Goal: Task Accomplishment & Management: Manage account settings

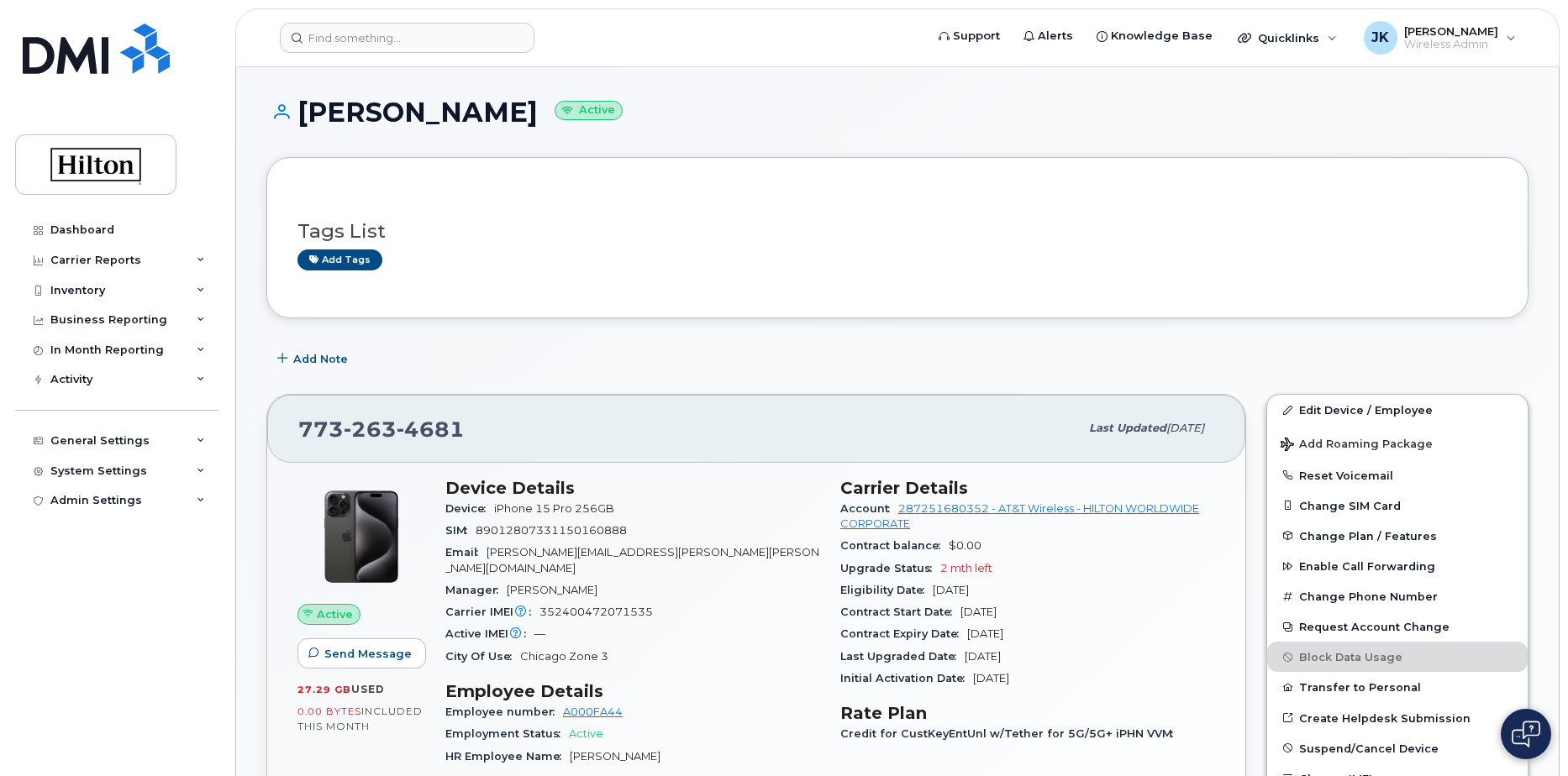
scroll to position [168, 0]
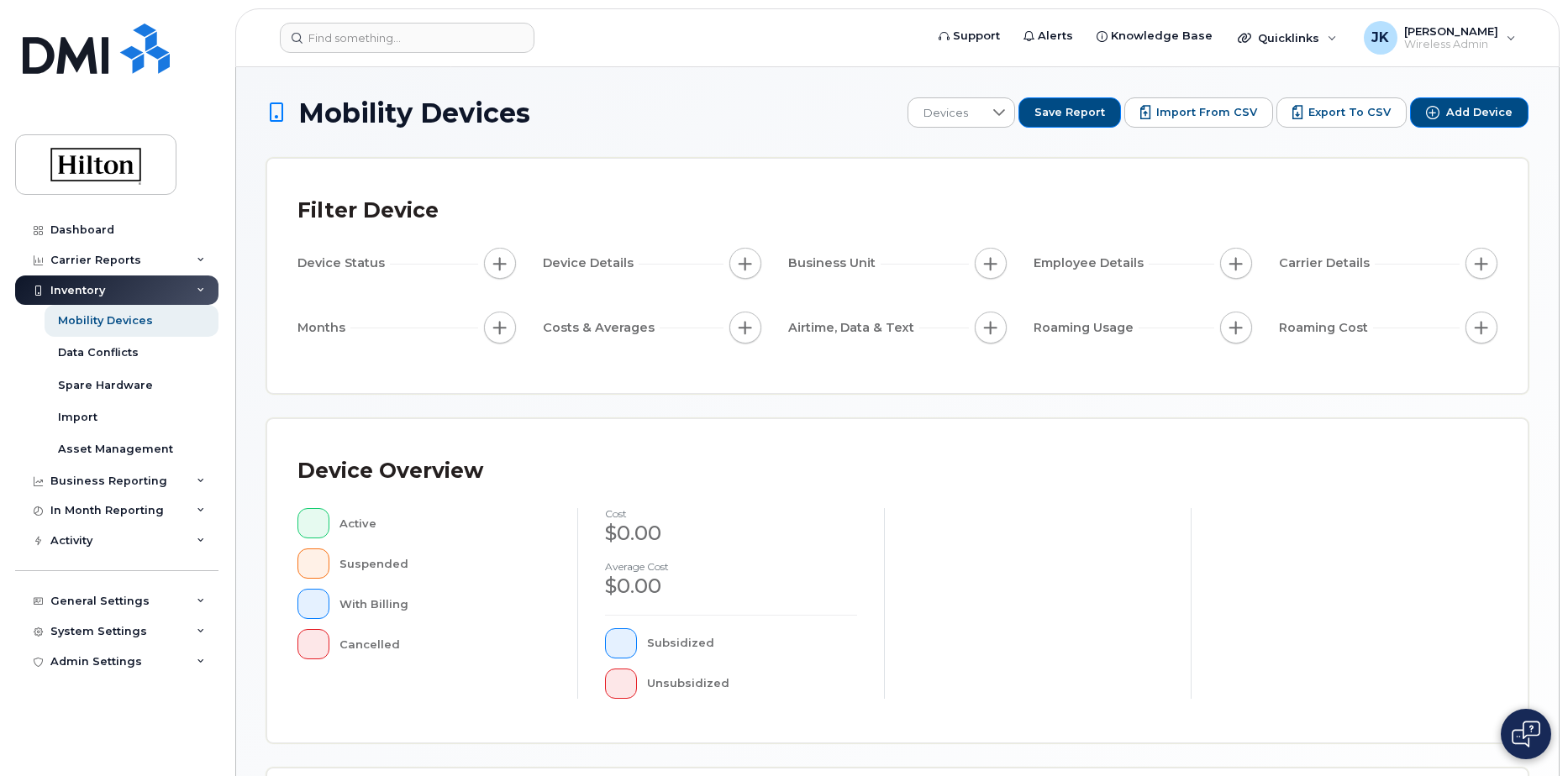
scroll to position [384, 0]
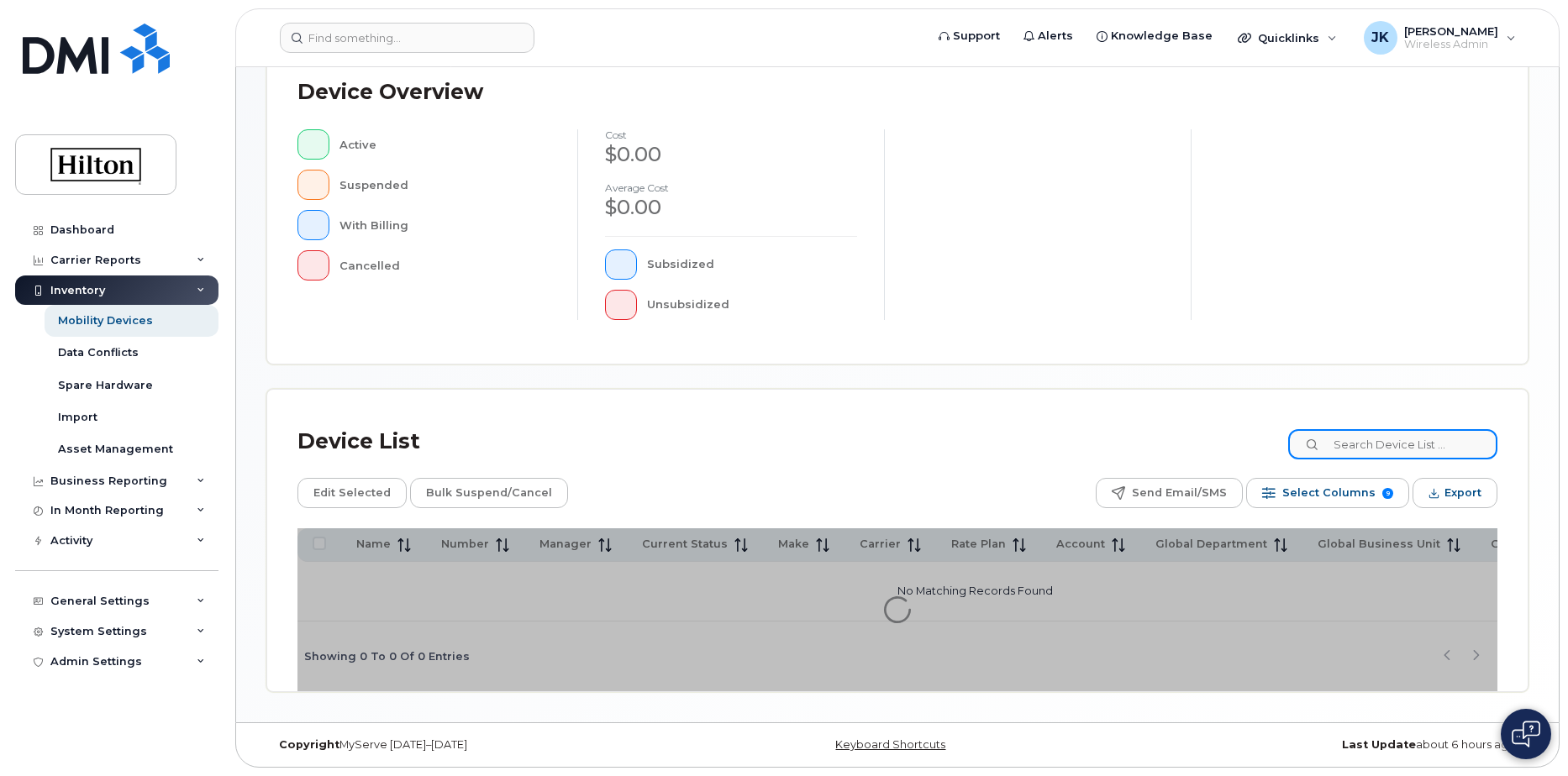
click at [1382, 442] on input at bounding box center [1392, 444] width 210 height 30
paste input "4802500971"
type input "4802500971"
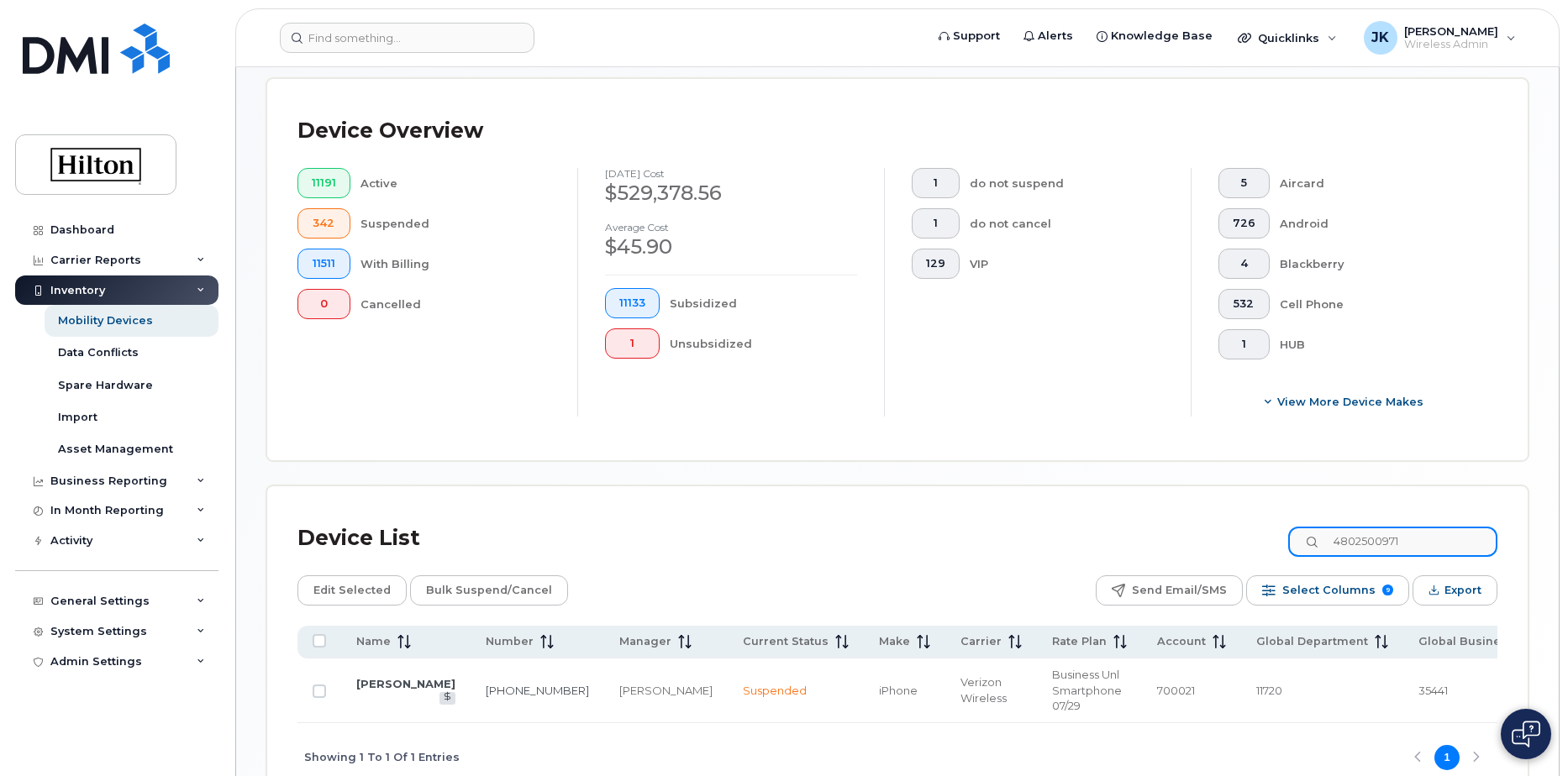
scroll to position [468, 0]
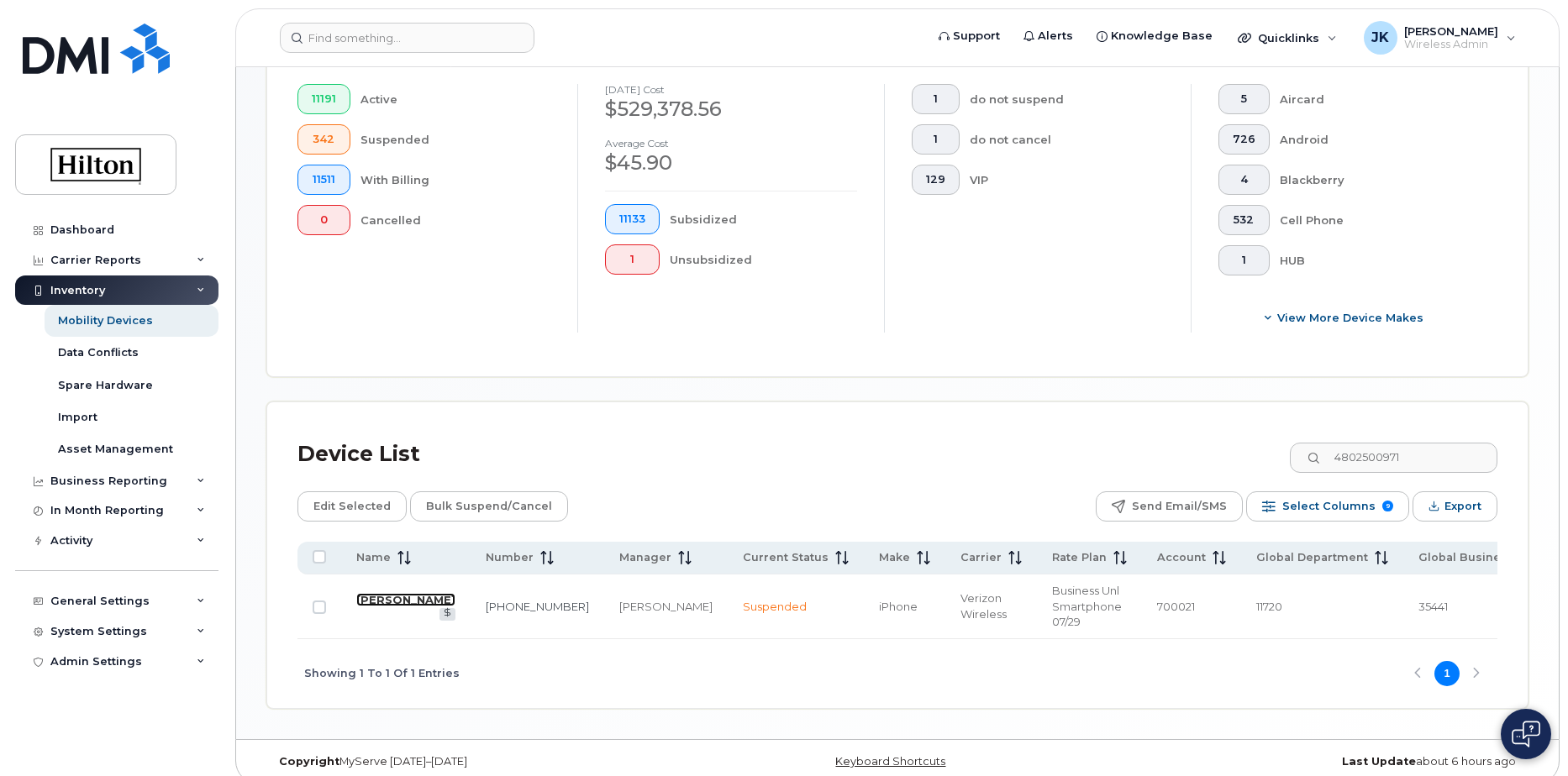
click at [377, 593] on link "[PERSON_NAME]" at bounding box center [405, 599] width 99 height 13
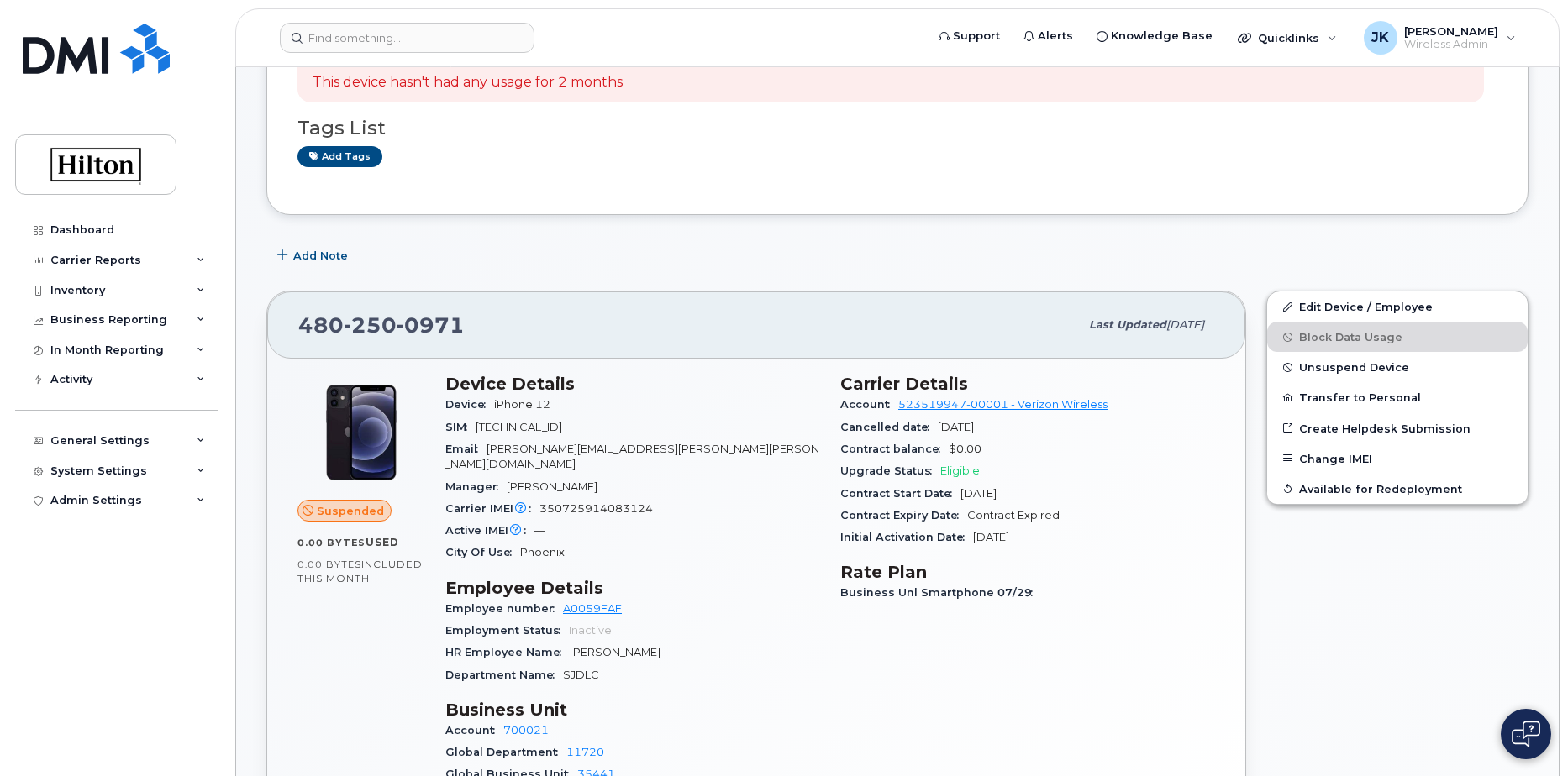
scroll to position [84, 0]
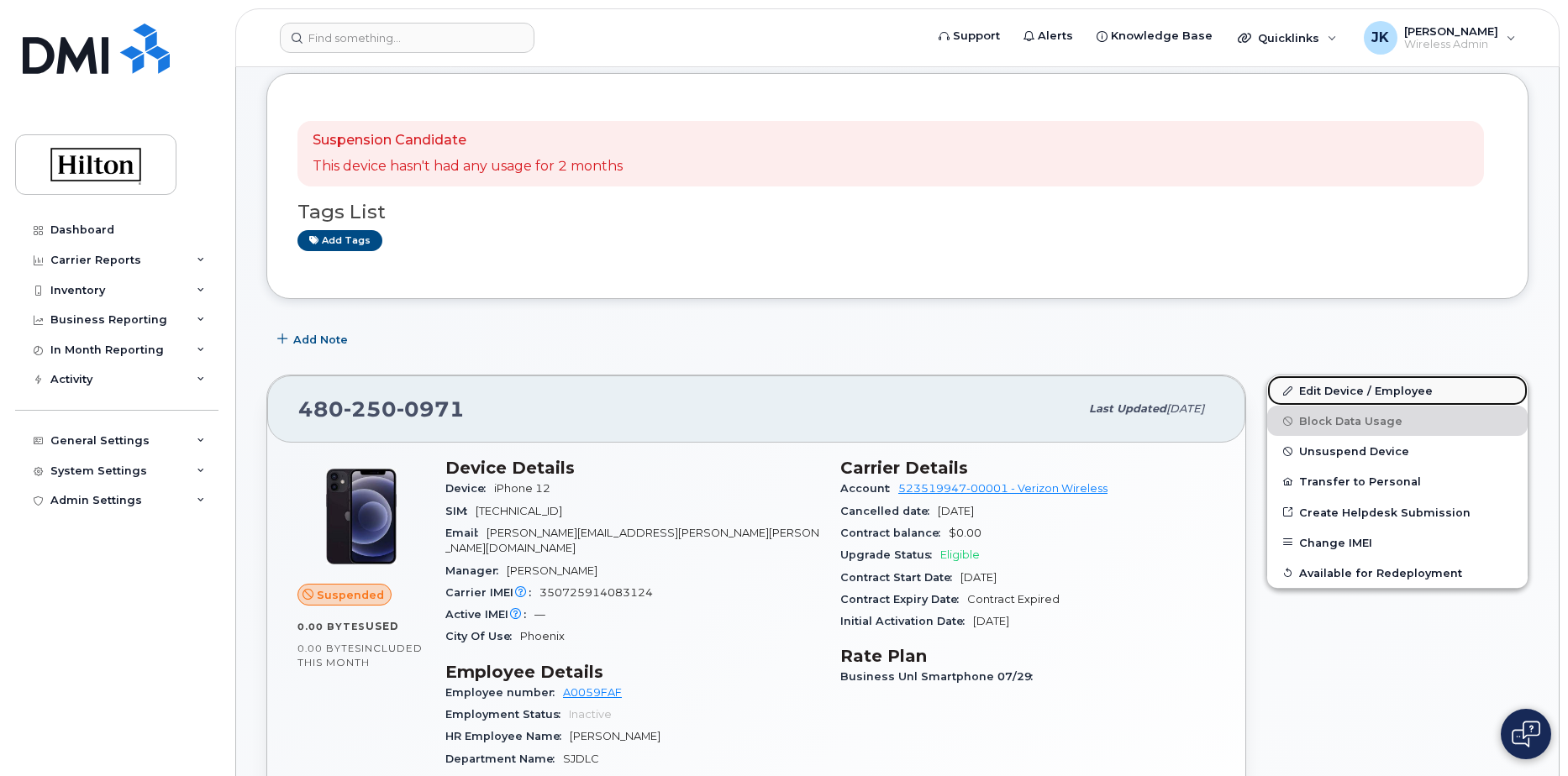
click at [1347, 392] on link "Edit Device / Employee" at bounding box center [1397, 391] width 260 height 30
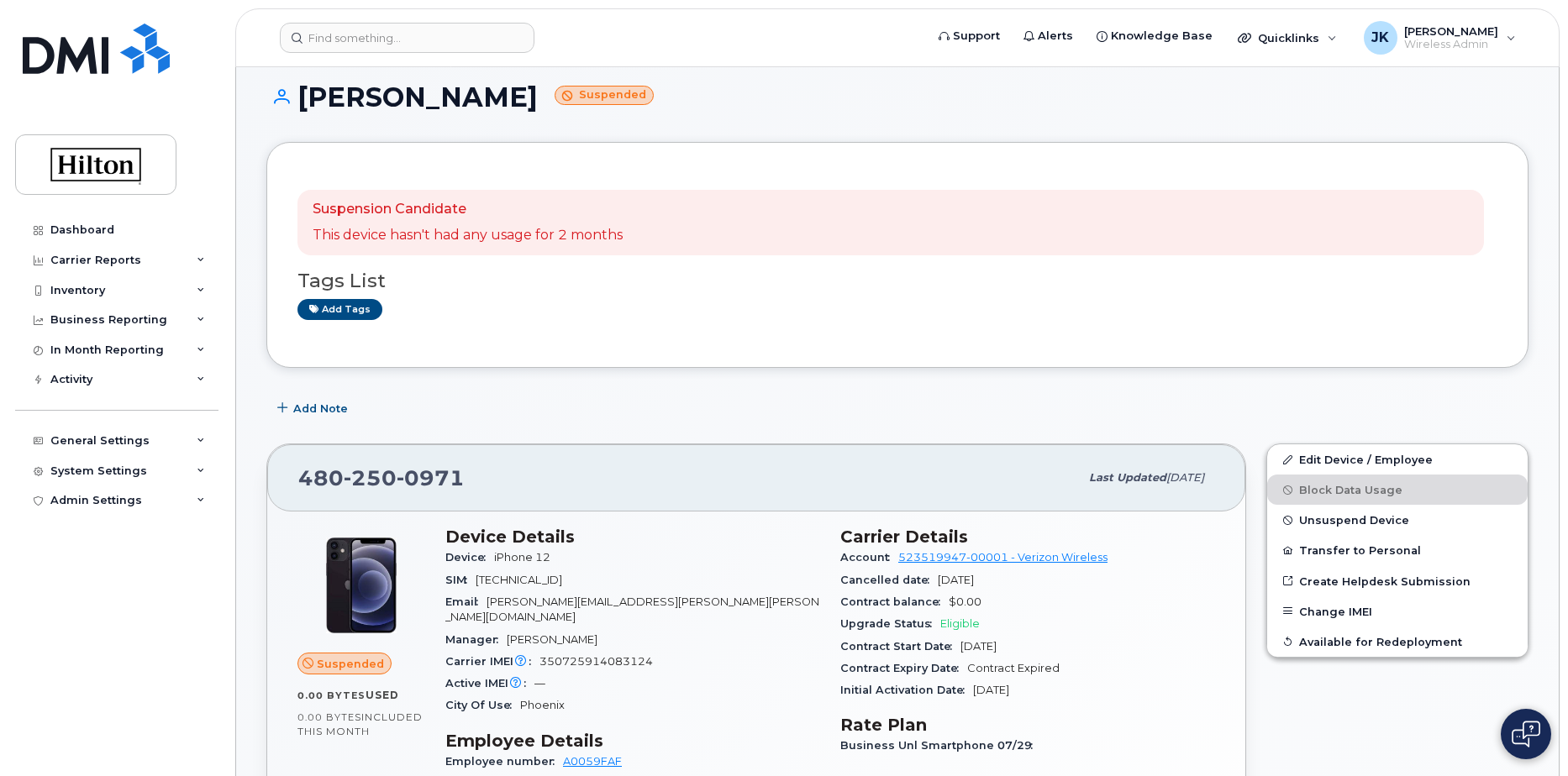
scroll to position [18, 0]
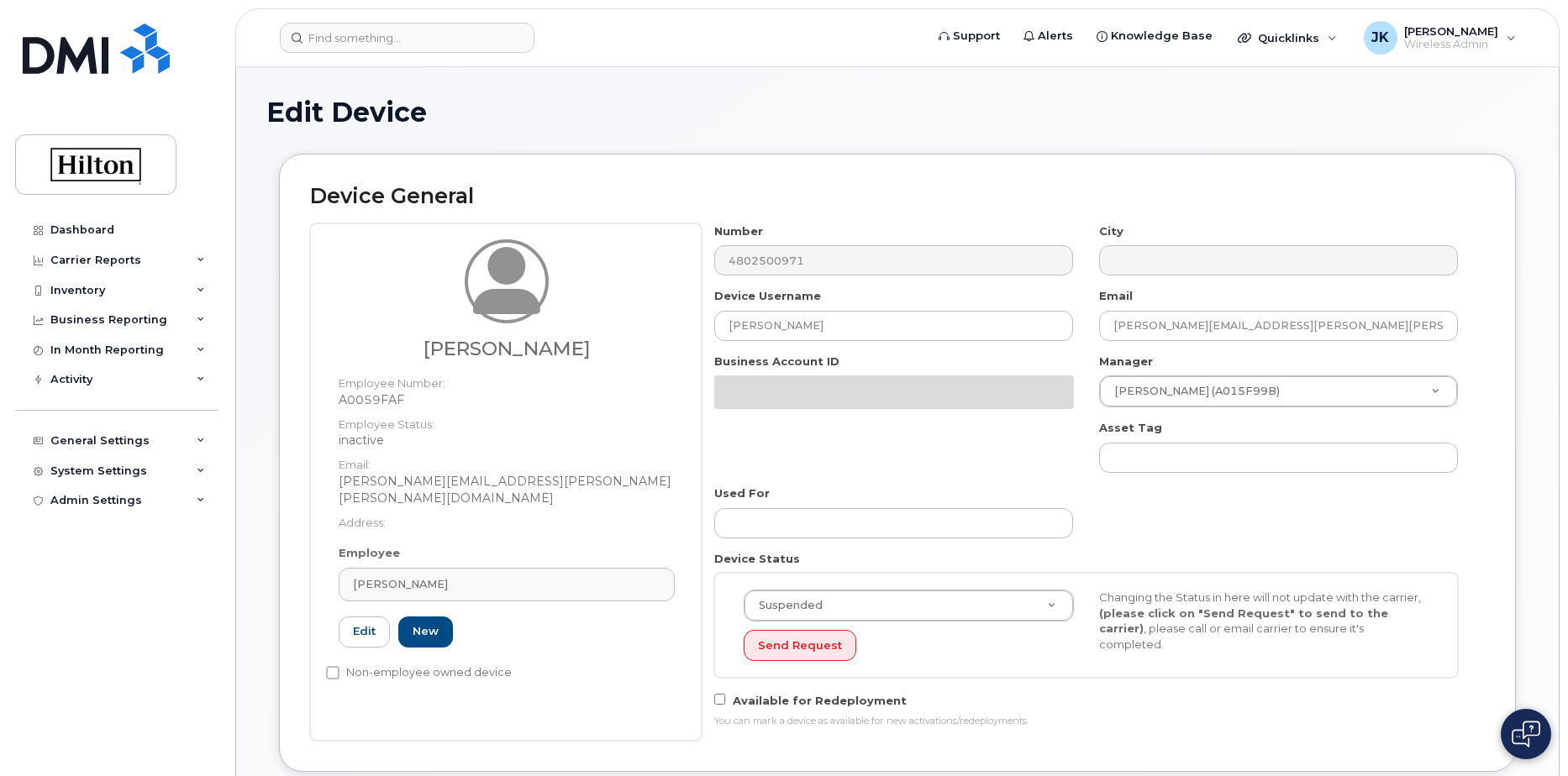
select select "34080331"
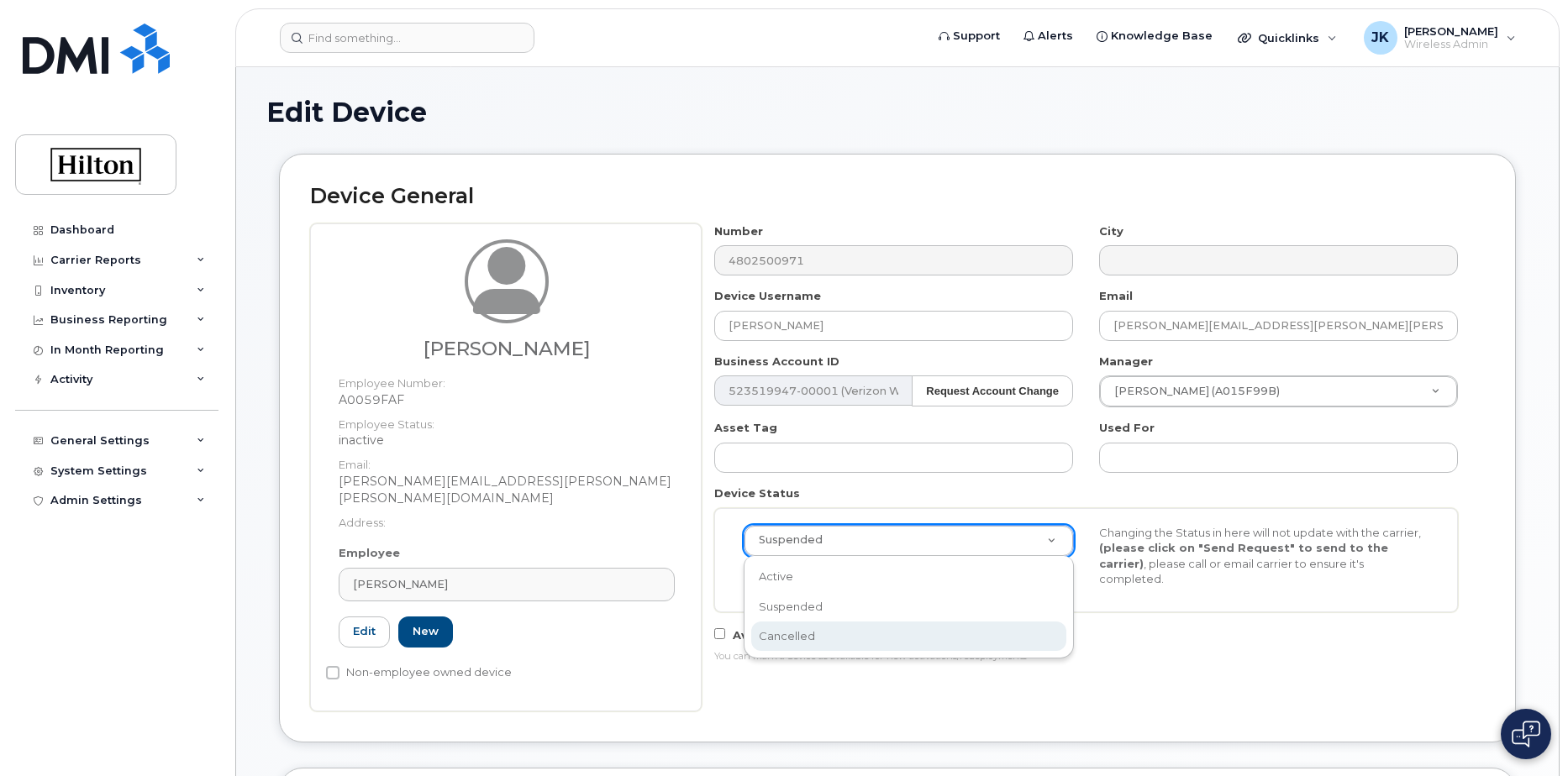
scroll to position [0, 5]
select select "suspended"
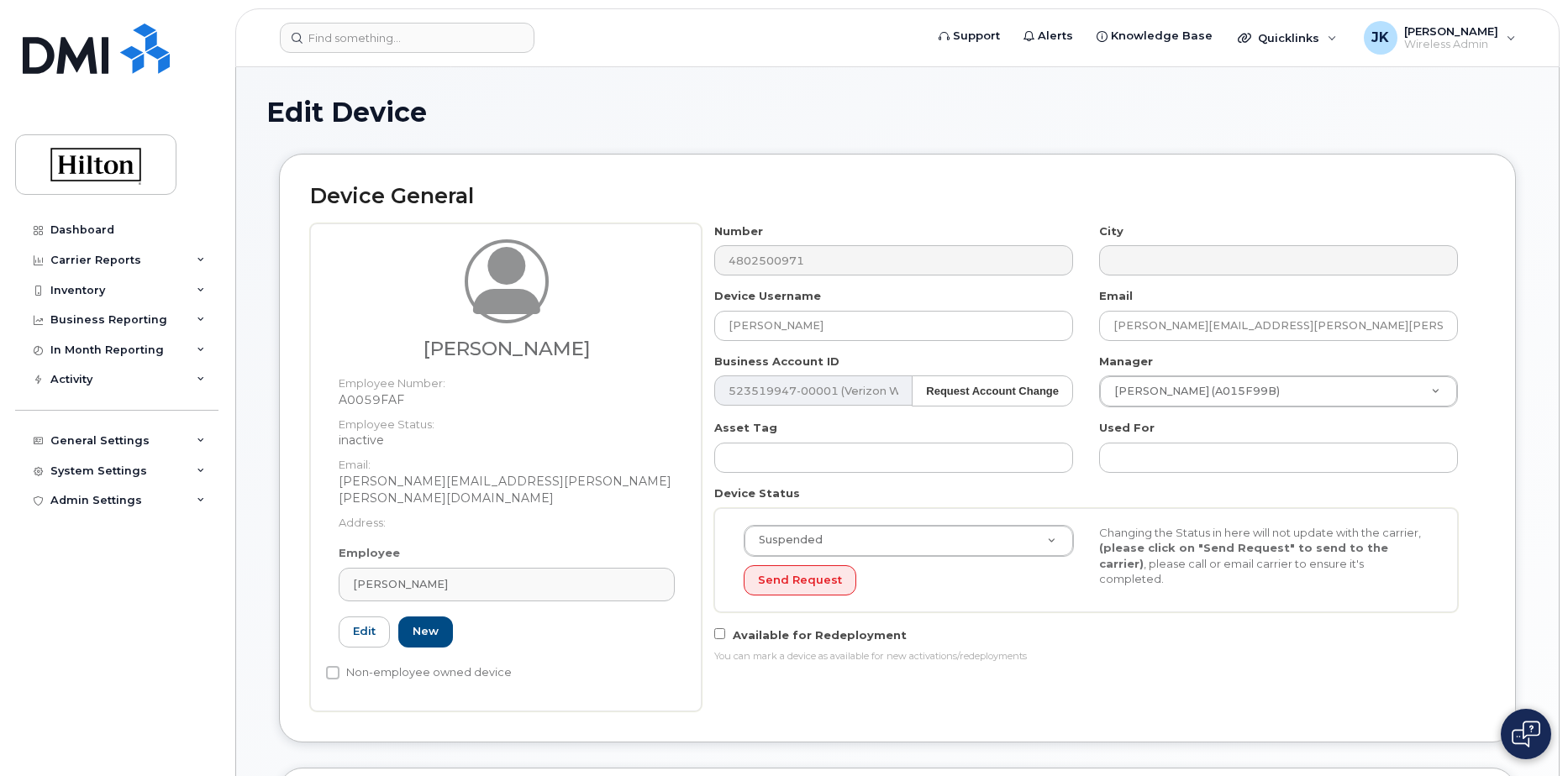
click at [1059, 503] on div "Device Status Suspended Active Suspended Cancelled Send Request Changing the St…" at bounding box center [1086, 549] width 770 height 127
